Goal: Task Accomplishment & Management: Manage account settings

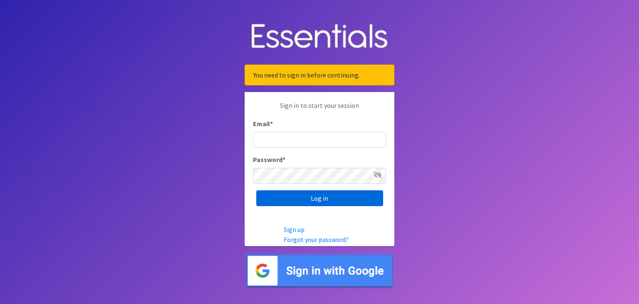
type input "[EMAIL_ADDRESS][DOMAIN_NAME]"
click at [316, 199] on input "Log in" at bounding box center [319, 198] width 127 height 16
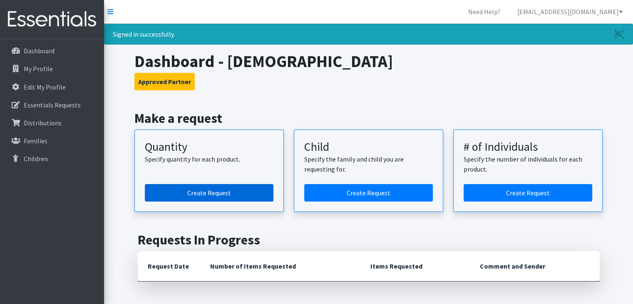
click at [231, 192] on link "Create Request" at bounding box center [209, 192] width 129 height 17
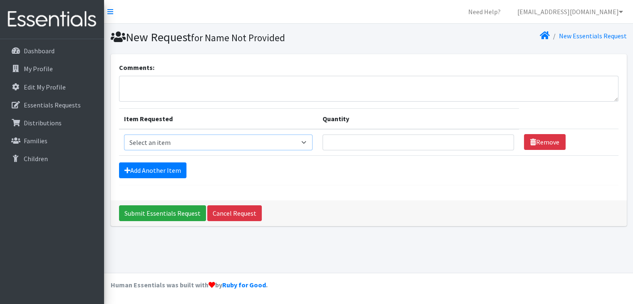
click at [269, 143] on select "Select an item C-Pull-Ups (5T-6T) C-Youth Briefs Md Child (Newborn) Child (Size…" at bounding box center [218, 142] width 189 height 16
select select "14435"
click at [124, 134] on select "Select an item C-Pull-Ups (5T-6T) C-Youth Briefs Md Child (Newborn) Child (Size…" at bounding box center [218, 142] width 189 height 16
click at [322, 141] on input "Quantity" at bounding box center [417, 142] width 191 height 16
type input "500"
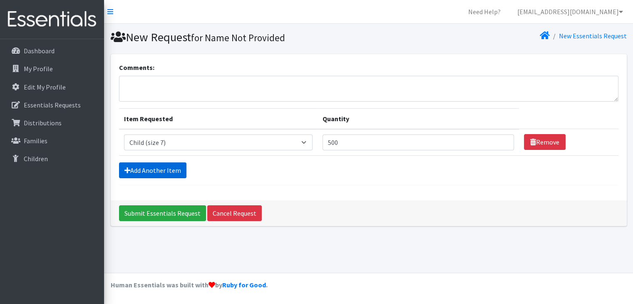
click at [154, 169] on link "Add Another Item" at bounding box center [152, 170] width 67 height 16
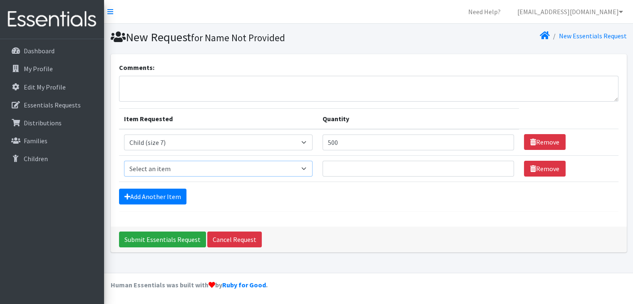
click at [154, 169] on select "Select an item C-Pull-Ups (5T-6T) C-Youth Briefs Md Child (Newborn) Child (Size…" at bounding box center [218, 169] width 189 height 16
select select "15595"
click at [124, 161] on select "Select an item C-Pull-Ups (5T-6T) C-Youth Briefs Md Child (Newborn) Child (Size…" at bounding box center [218, 169] width 189 height 16
click at [322, 164] on input "Quantity" at bounding box center [417, 169] width 191 height 16
type input "200"
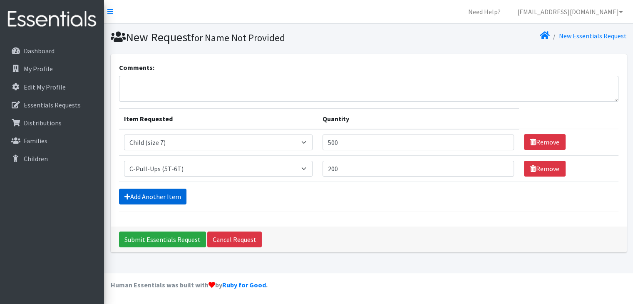
click at [152, 198] on link "Add Another Item" at bounding box center [152, 196] width 67 height 16
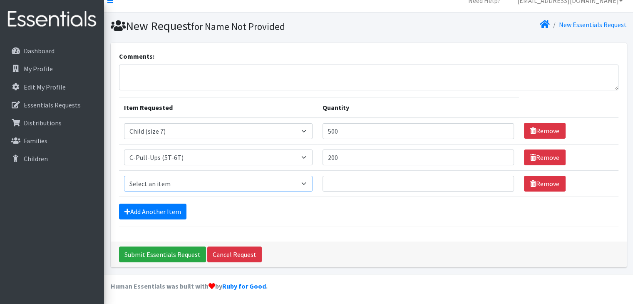
click at [171, 183] on select "Select an item C-Pull-Ups (5T-6T) C-Youth Briefs Md Child (Newborn) Child (Size…" at bounding box center [218, 184] width 189 height 16
select select "15594"
click at [124, 176] on select "Select an item C-Pull-Ups (5T-6T) C-Youth Briefs Md Child (Newborn) Child (Size…" at bounding box center [218, 184] width 189 height 16
click at [322, 182] on input "Quantity" at bounding box center [417, 184] width 191 height 16
type input "100"
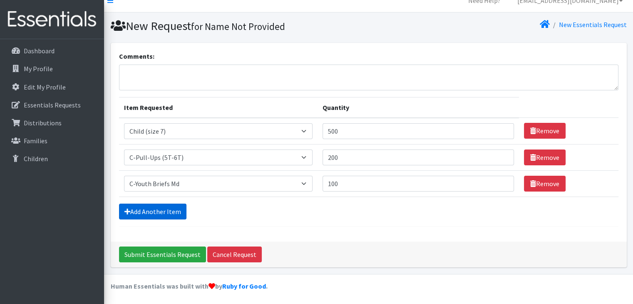
click at [161, 209] on link "Add Another Item" at bounding box center [152, 211] width 67 height 16
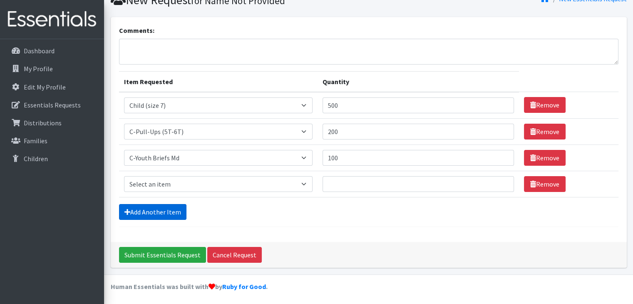
scroll to position [37, 0]
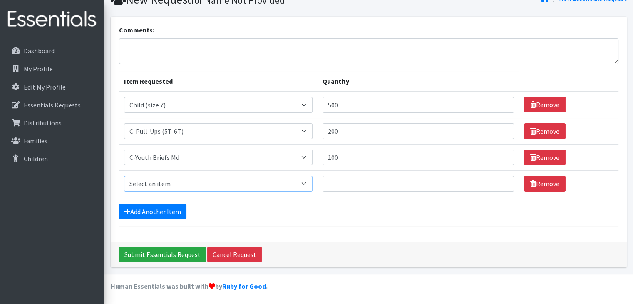
click at [184, 180] on select "Select an item C-Pull-Ups (5T-6T) C-Youth Briefs Md Child (Newborn) Child (Size…" at bounding box center [218, 184] width 189 height 16
select select "3068"
click at [124, 176] on select "Select an item C-Pull-Ups (5T-6T) C-Youth Briefs Md Child (Newborn) Child (Size…" at bounding box center [218, 184] width 189 height 16
click at [322, 187] on input "Quantity" at bounding box center [417, 184] width 191 height 16
type input "400"
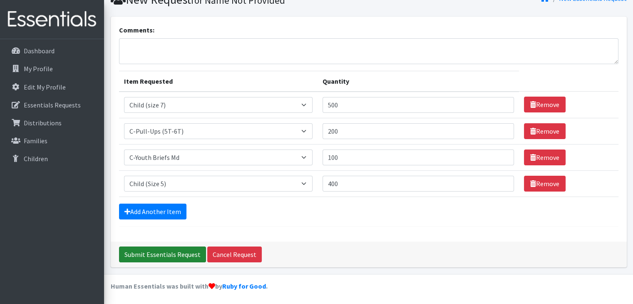
click at [172, 247] on input "Submit Essentials Request" at bounding box center [162, 254] width 87 height 16
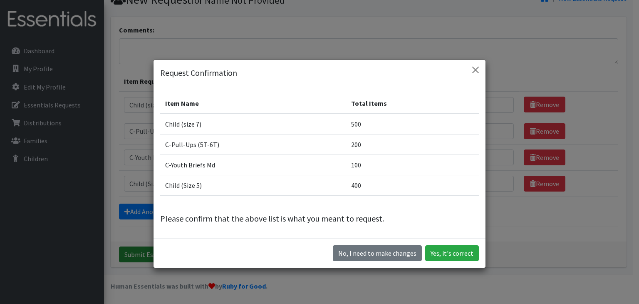
click at [172, 247] on div "No, I need to make changes Yes, it's correct" at bounding box center [320, 253] width 332 height 30
drag, startPoint x: 172, startPoint y: 247, endPoint x: 316, endPoint y: 182, distance: 158.3
click at [316, 182] on div "Request Confirmation Item Name Total Items Child (size 7) 500 C-Pull-Ups (5T-6T…" at bounding box center [319, 163] width 333 height 208
click at [473, 67] on button "Close" at bounding box center [475, 69] width 13 height 13
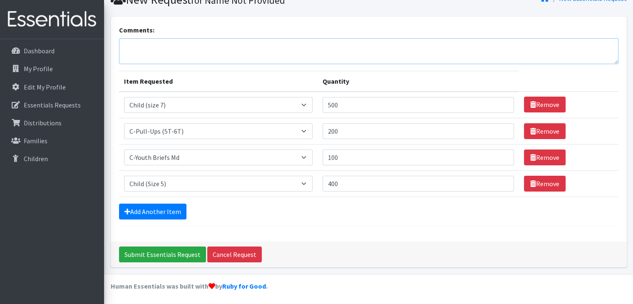
click at [130, 48] on textarea "Comments:" at bounding box center [368, 51] width 499 height 26
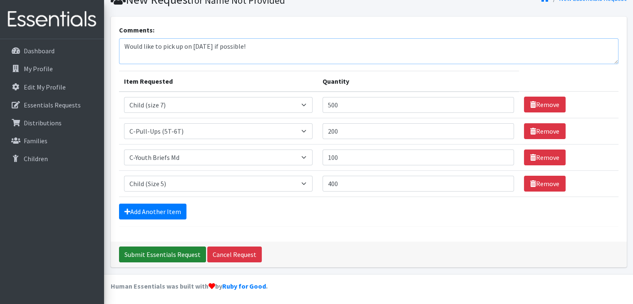
type textarea "Would like to pick up on Oct 30 if possible!"
click at [163, 253] on input "Submit Essentials Request" at bounding box center [162, 254] width 87 height 16
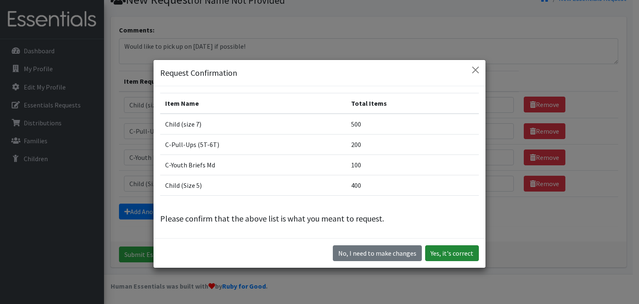
click at [461, 248] on button "Yes, it's correct" at bounding box center [452, 253] width 54 height 16
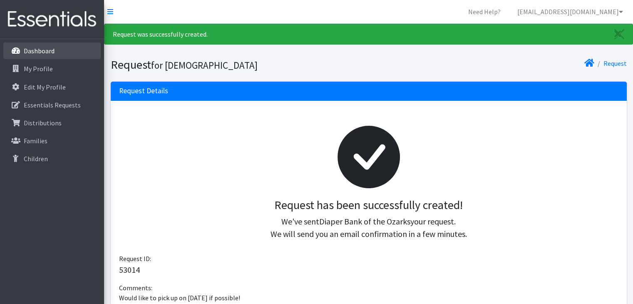
click at [53, 53] on p "Dashboard" at bounding box center [39, 51] width 31 height 8
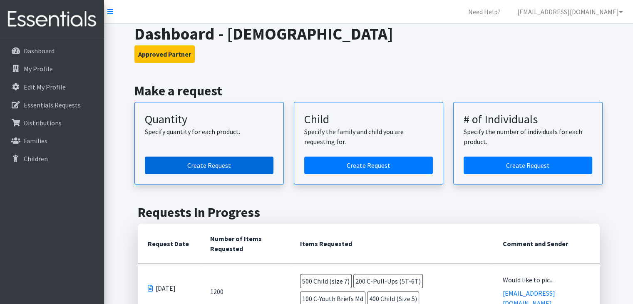
click at [238, 168] on link "Create Request" at bounding box center [209, 164] width 129 height 17
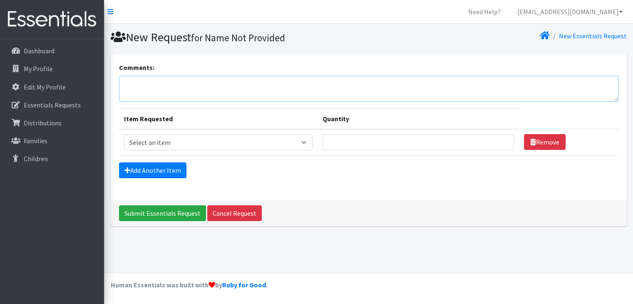
click at [135, 85] on textarea "Comments:" at bounding box center [368, 89] width 499 height 26
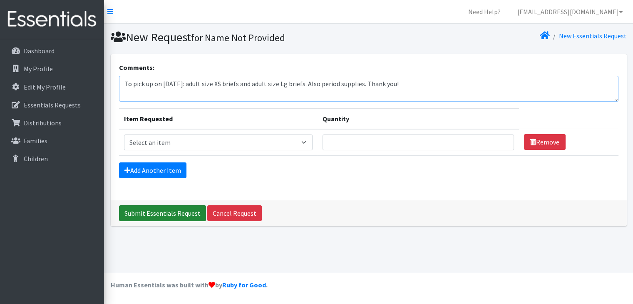
type textarea "To pick up on [DATE]: adult size XS briefs and adult size Lg briefs. Also perio…"
click at [168, 209] on input "Submit Essentials Request" at bounding box center [162, 213] width 87 height 16
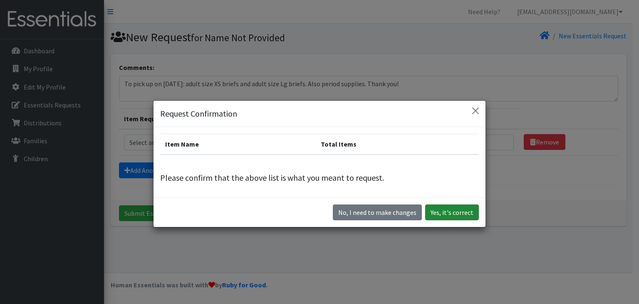
click at [448, 213] on button "Yes, it's correct" at bounding box center [452, 212] width 54 height 16
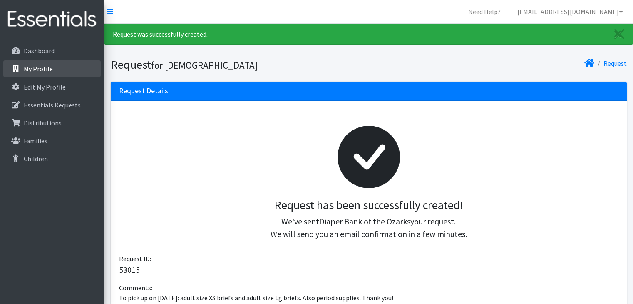
click at [59, 71] on link "My Profile" at bounding box center [51, 68] width 97 height 17
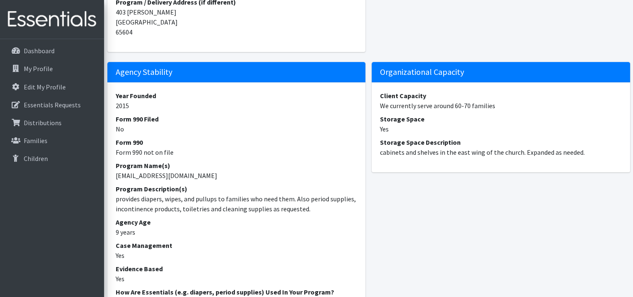
scroll to position [301, 0]
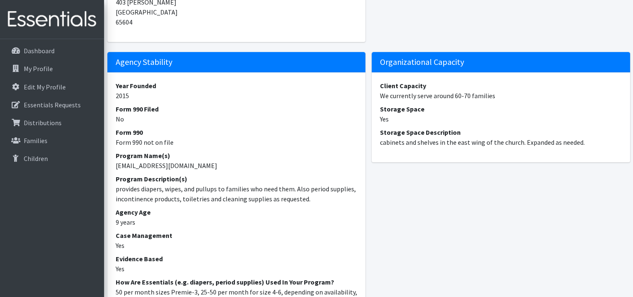
click at [119, 227] on dd "9 years" at bounding box center [237, 222] width 242 height 10
click at [118, 227] on dd "9 years" at bounding box center [237, 222] width 242 height 10
click at [144, 227] on dd "9 years" at bounding box center [237, 222] width 242 height 10
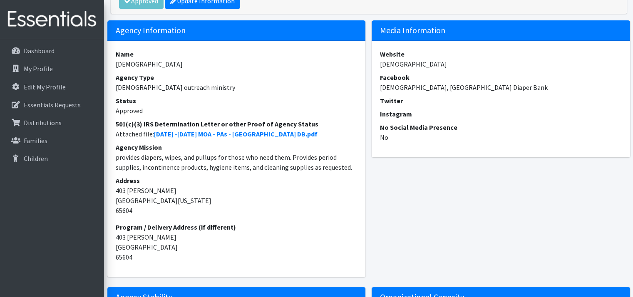
scroll to position [0, 0]
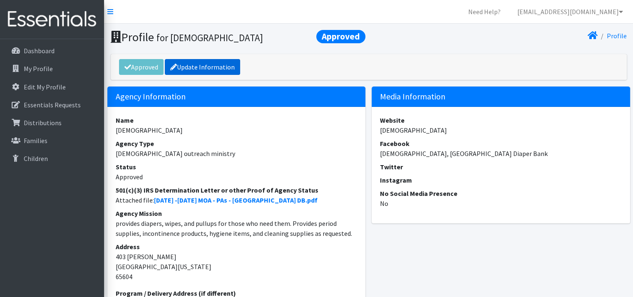
click at [198, 75] on link "Update Information" at bounding box center [202, 67] width 75 height 16
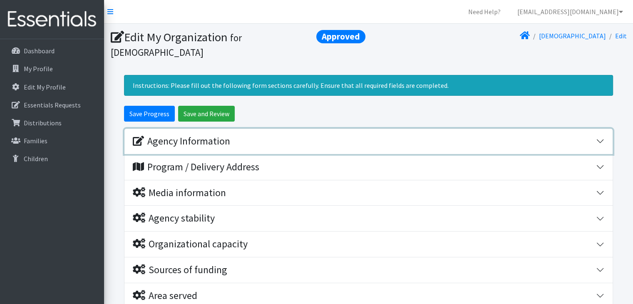
click at [199, 139] on div "Agency Information" at bounding box center [181, 141] width 97 height 12
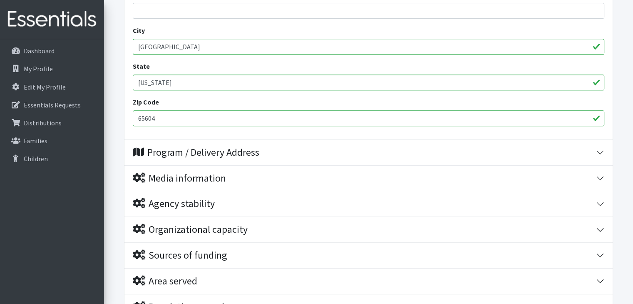
scroll to position [360, 0]
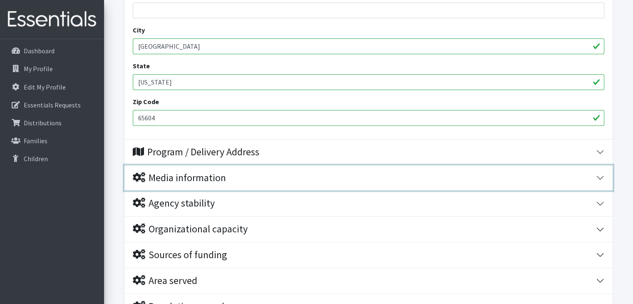
click at [238, 176] on div "Media information" at bounding box center [364, 178] width 463 height 12
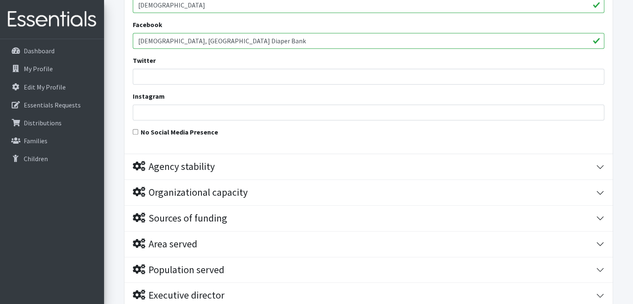
scroll to position [575, 0]
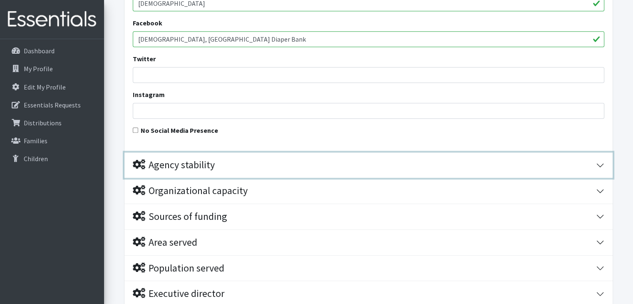
click at [210, 164] on div "Agency stability" at bounding box center [174, 165] width 82 height 12
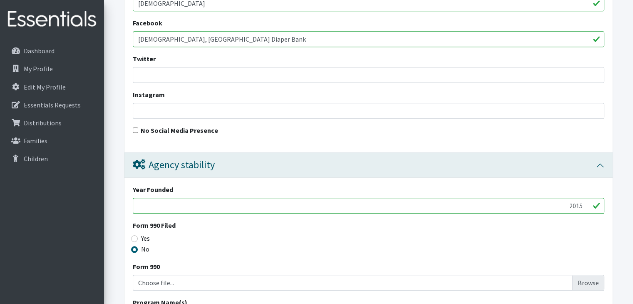
click at [143, 205] on input "2015" at bounding box center [368, 206] width 471 height 16
type input "2015"
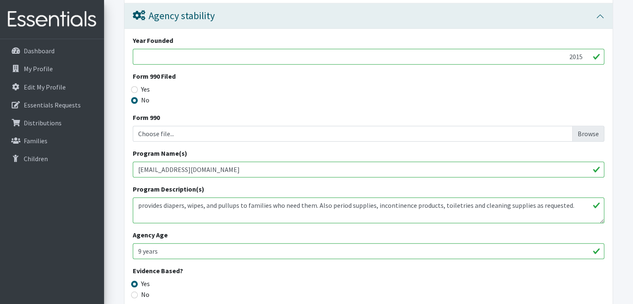
scroll to position [726, 0]
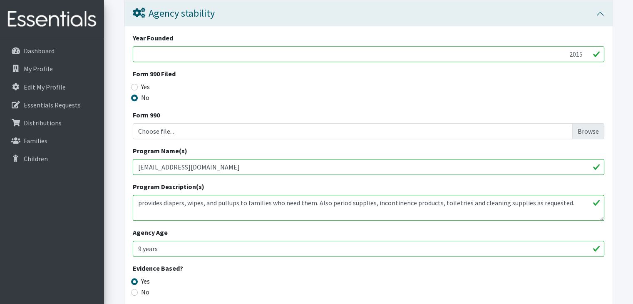
click at [164, 249] on input "9 years" at bounding box center [368, 248] width 471 height 16
click at [141, 248] on input "9 years" at bounding box center [368, 248] width 471 height 16
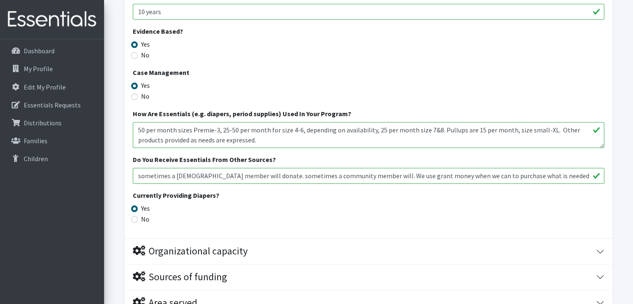
scroll to position [967, 0]
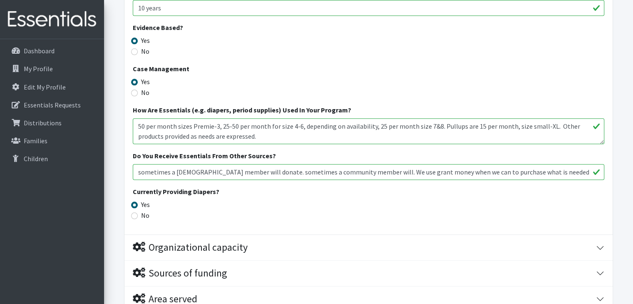
type input "10 years"
click at [216, 124] on textarea "50 per month sizes Premie-3, 25-50 per month for size 4-6, depending on availab…" at bounding box center [368, 131] width 471 height 26
click at [297, 124] on textarea "50 per month sizes Premie-3, 25-50 per month for size 4-6, depending on availab…" at bounding box center [368, 131] width 471 height 26
click at [292, 125] on textarea "50 per month sizes Premie-3, 25-50 per month for size 4-6, depending on availab…" at bounding box center [368, 131] width 471 height 26
type textarea "50 per month sizes Premie-6, depending on availability. 25 per month size 7&8. …"
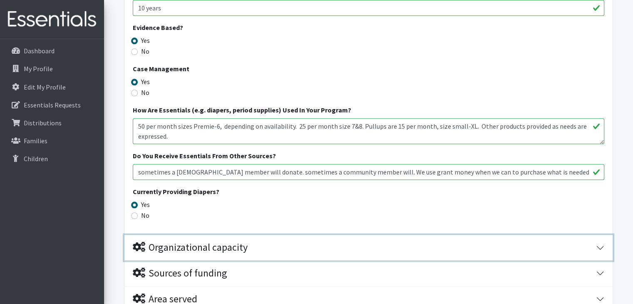
click at [246, 246] on div "Organizational capacity" at bounding box center [190, 247] width 115 height 12
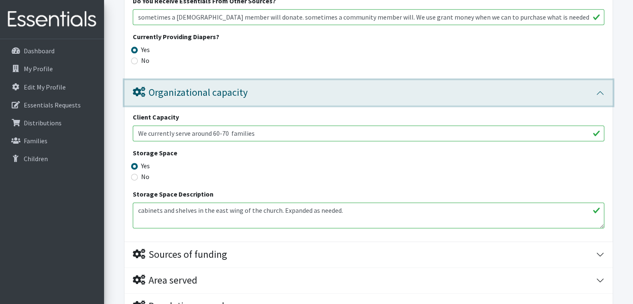
scroll to position [1122, 0]
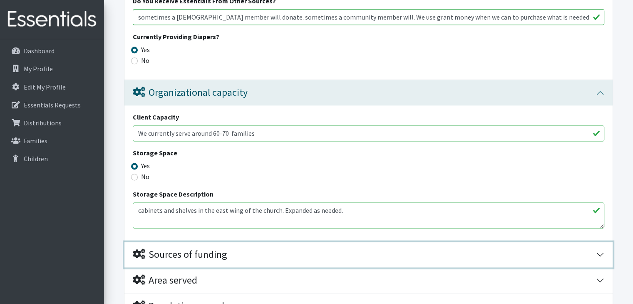
click at [233, 252] on div "Sources of funding" at bounding box center [364, 254] width 463 height 12
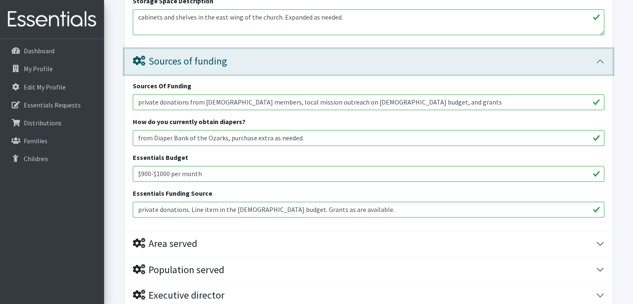
scroll to position [1317, 0]
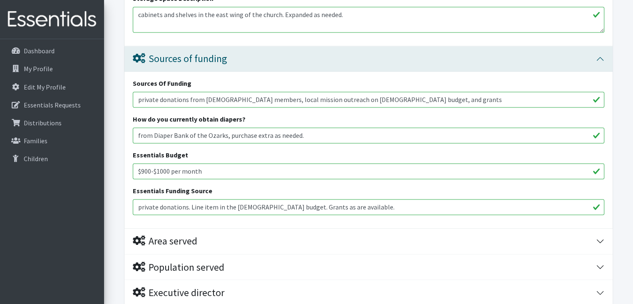
click at [170, 171] on input "$900-$1000 per month" at bounding box center [368, 171] width 471 height 16
click at [157, 167] on input "$1000-1200 per month" at bounding box center [368, 171] width 471 height 16
type input "$1000-$1200 per month"
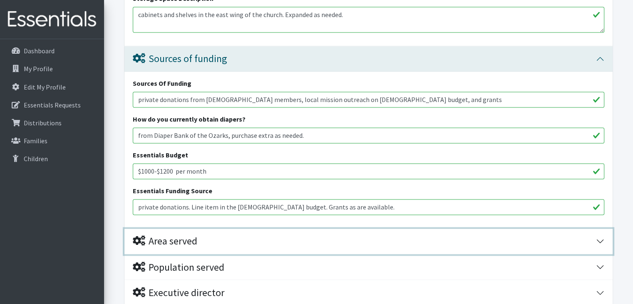
click at [213, 243] on div "Area served" at bounding box center [364, 241] width 463 height 12
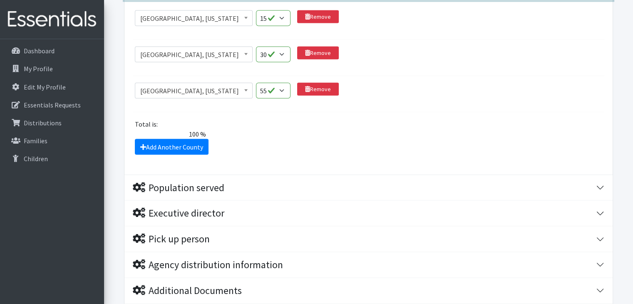
scroll to position [1572, 0]
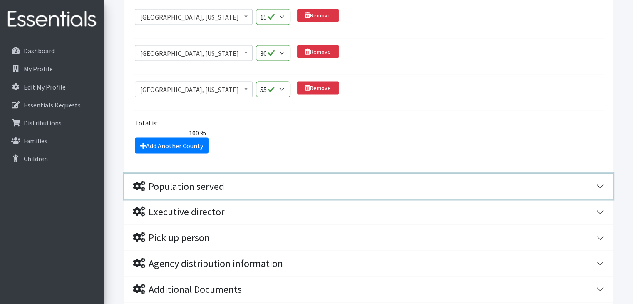
click at [233, 183] on div "Population served" at bounding box center [364, 186] width 463 height 12
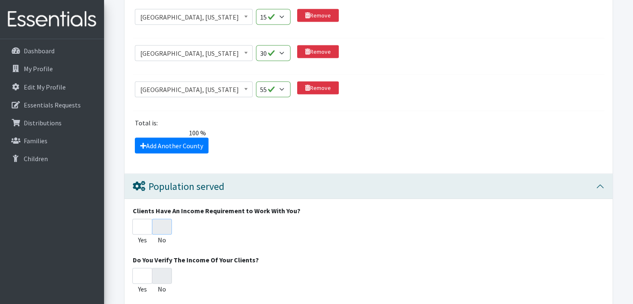
click at [163, 224] on input "No" at bounding box center [162, 226] width 20 height 16
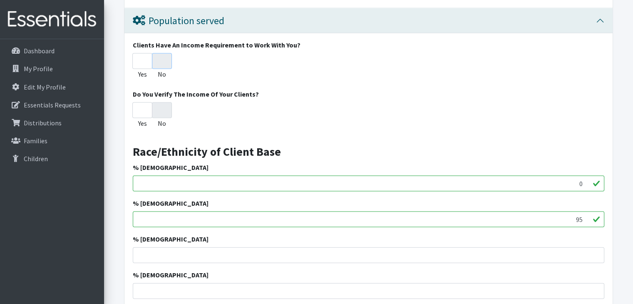
scroll to position [1739, 0]
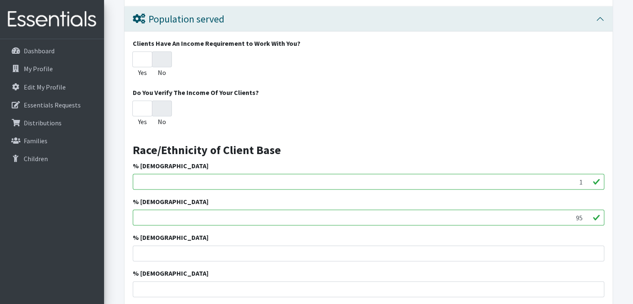
click at [586, 178] on input "1" at bounding box center [368, 182] width 471 height 16
click at [586, 178] on input "2" at bounding box center [368, 182] width 471 height 16
click at [586, 178] on input "3" at bounding box center [368, 182] width 471 height 16
click at [586, 178] on input "4" at bounding box center [368, 182] width 471 height 16
type input "5"
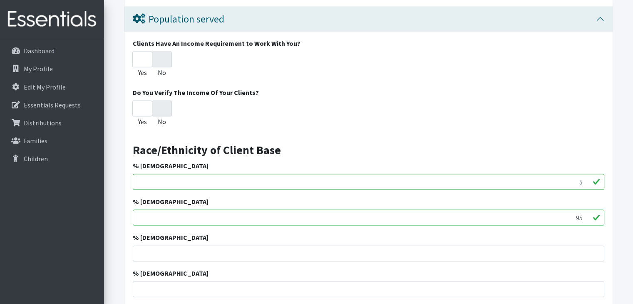
click at [586, 178] on input "5" at bounding box center [368, 182] width 471 height 16
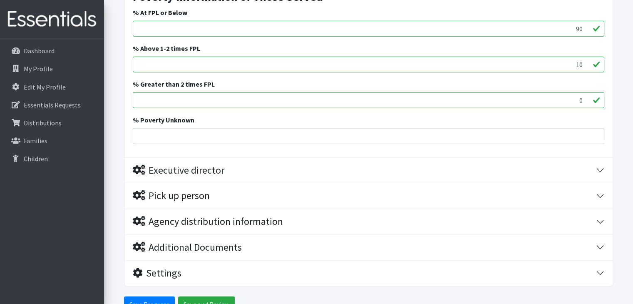
scroll to position [2240, 0]
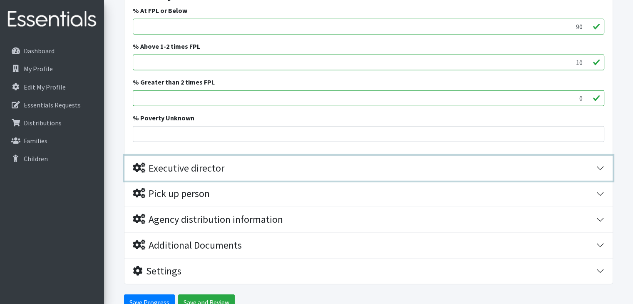
click at [226, 168] on div "Executive director" at bounding box center [364, 168] width 463 height 12
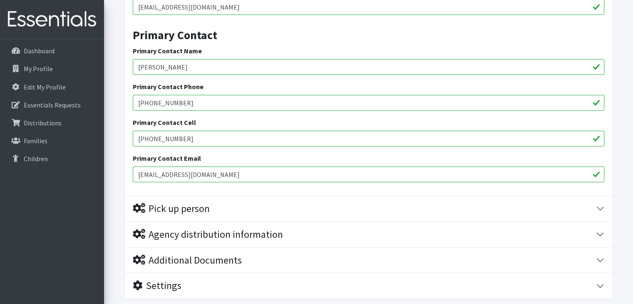
scroll to position [2528, 0]
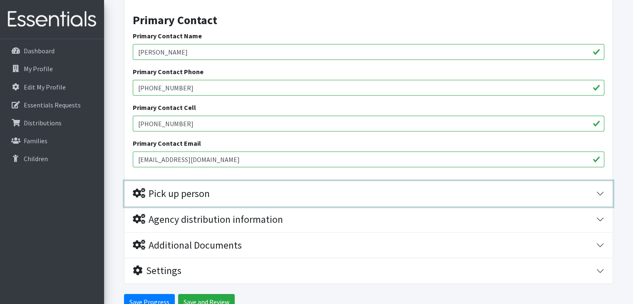
click at [210, 188] on div "Pick up person" at bounding box center [171, 194] width 77 height 12
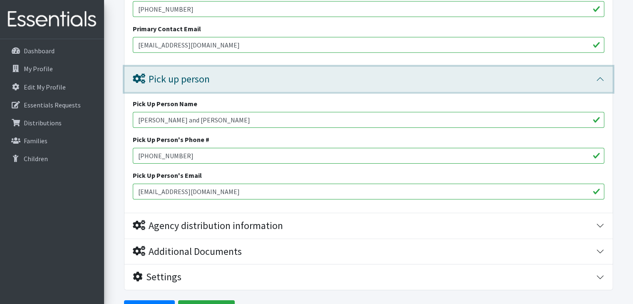
scroll to position [2649, 0]
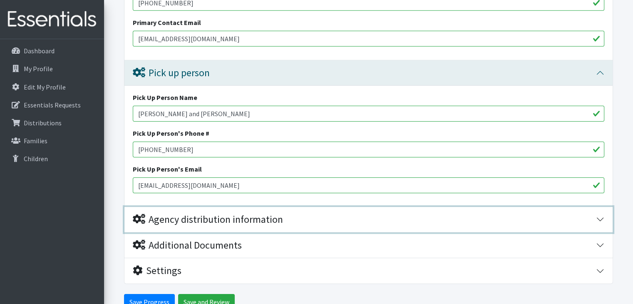
click at [210, 215] on div "Agency distribution information" at bounding box center [208, 219] width 150 height 12
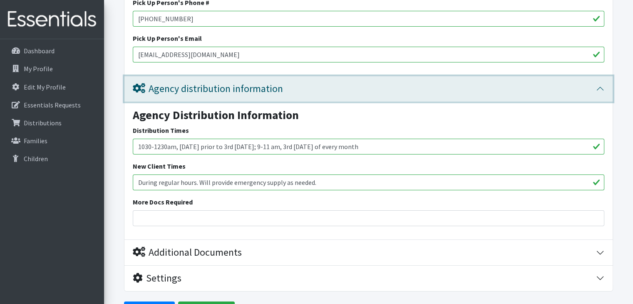
scroll to position [2787, 0]
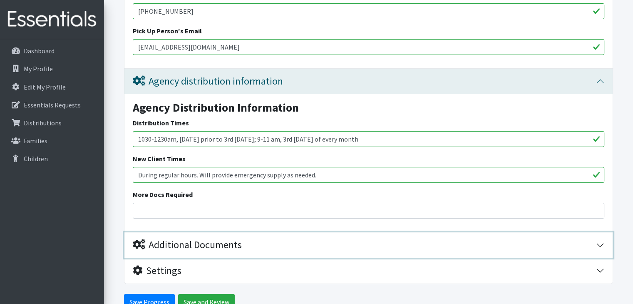
click at [216, 242] on div "Additional Documents" at bounding box center [187, 245] width 109 height 12
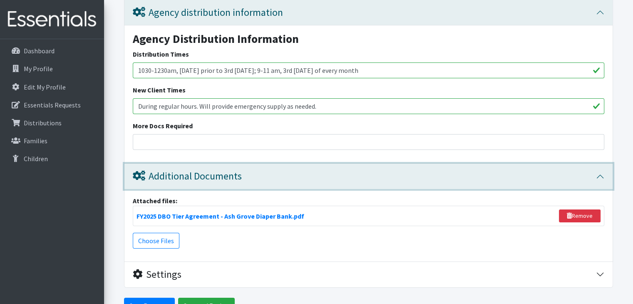
scroll to position [2859, 0]
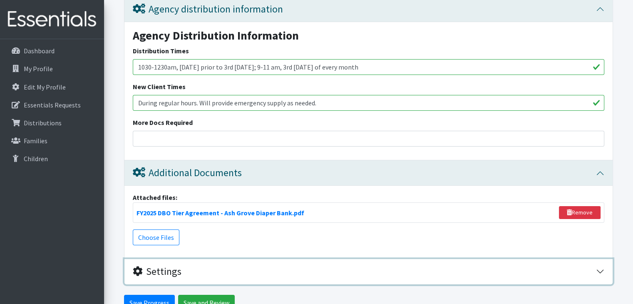
click at [203, 268] on div "Settings" at bounding box center [364, 271] width 463 height 12
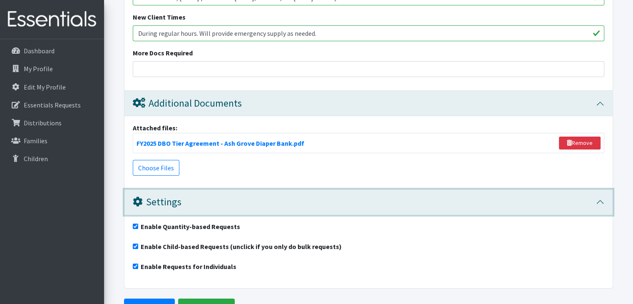
scroll to position [2932, 0]
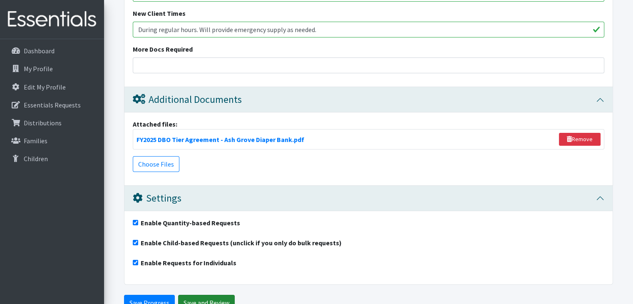
click at [193, 296] on input "Save and Review" at bounding box center [206, 303] width 57 height 16
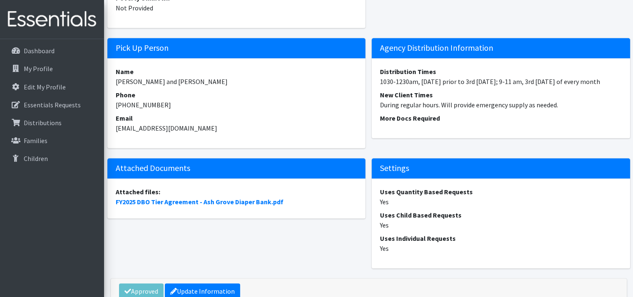
scroll to position [1313, 0]
